Goal: Task Accomplishment & Management: Complete application form

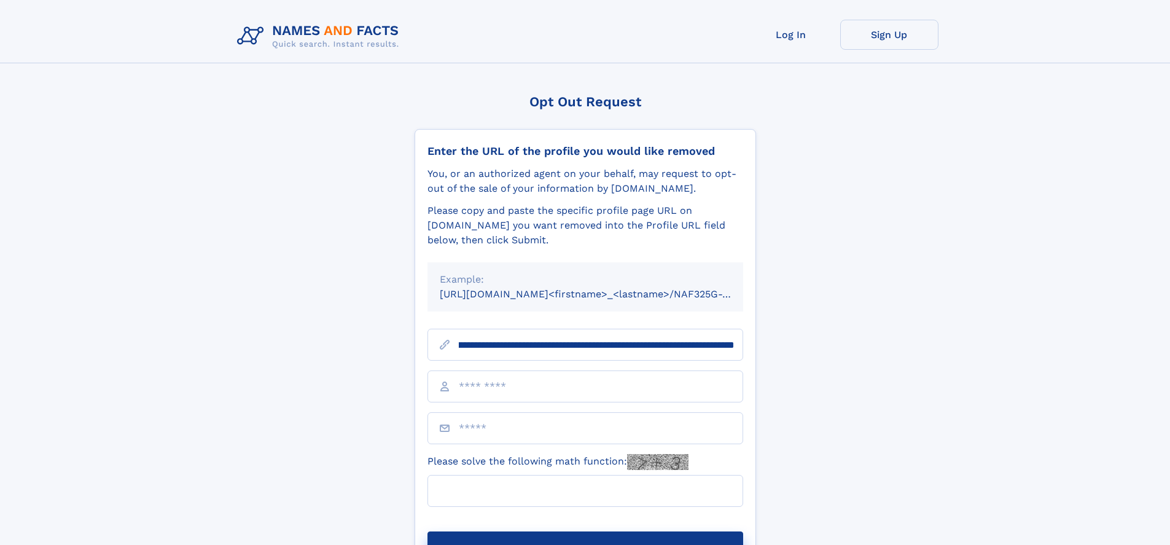
scroll to position [0, 149]
type input "**********"
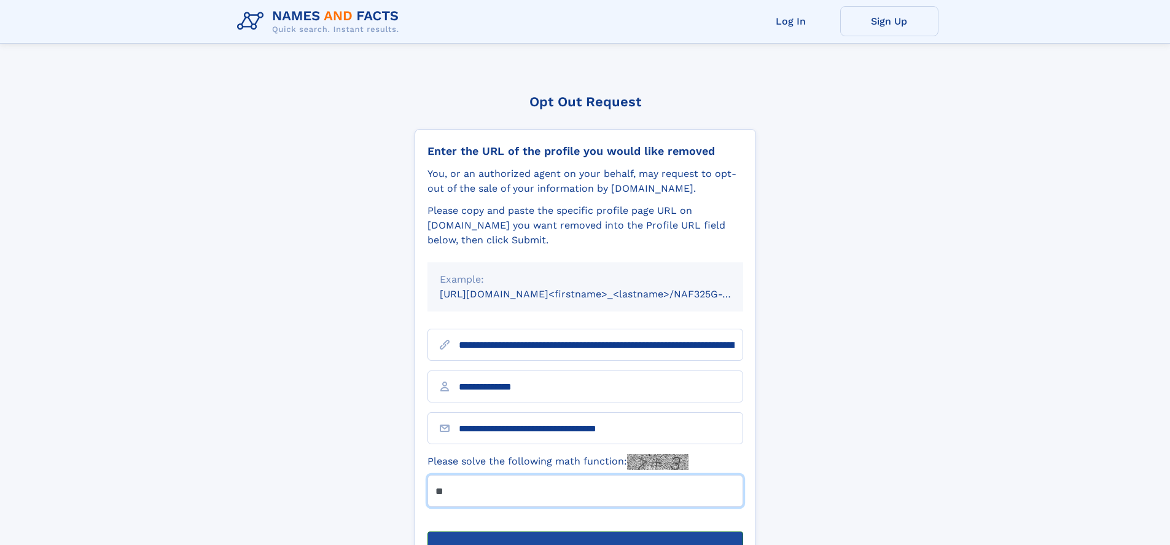
type input "**"
click at [585, 531] on button "Submit Opt Out Request" at bounding box center [585, 550] width 316 height 39
